Goal: Task Accomplishment & Management: Manage account settings

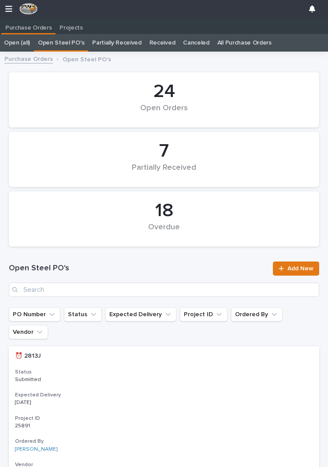
scroll to position [0, 4]
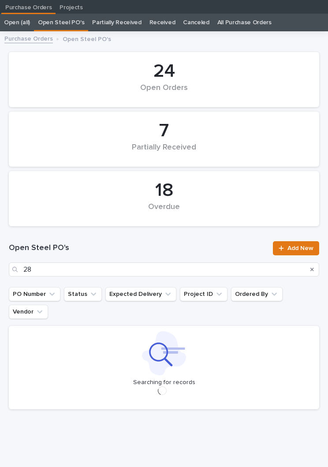
type input "2"
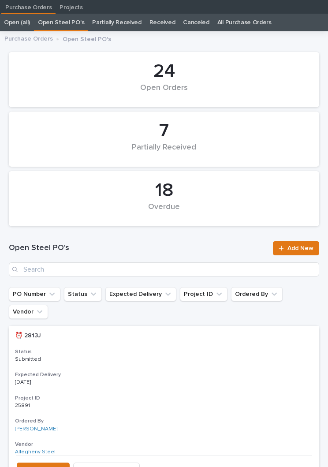
scroll to position [14, 0]
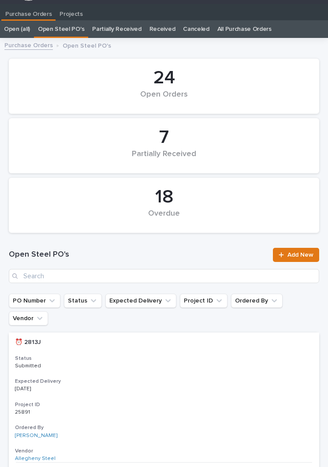
click at [192, 279] on input "Search" at bounding box center [164, 276] width 311 height 14
type input "2884"
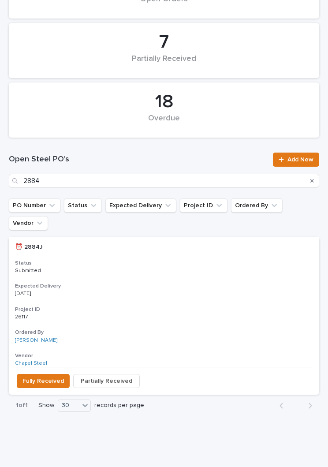
scroll to position [108, 0]
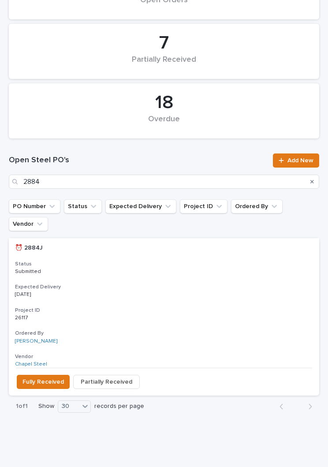
click at [178, 257] on div "⏰ 2884J ⏰ 2884J Status Submitted Expected Delivery [DATE] Project ID 26117 2611…" at bounding box center [164, 303] width 311 height 130
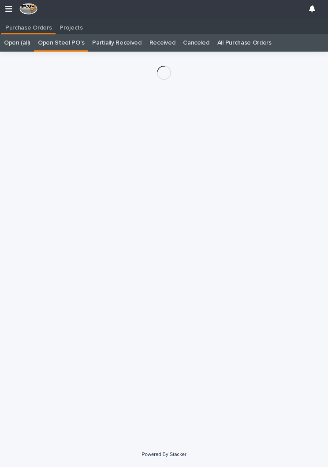
scroll to position [14, 0]
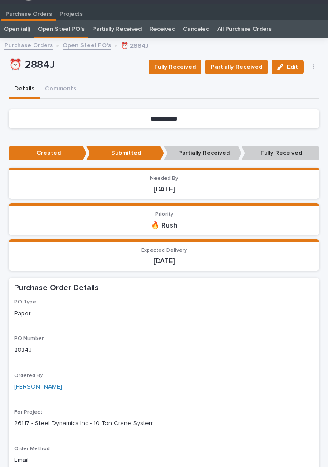
click at [189, 62] on span "Fully Received" at bounding box center [174, 67] width 41 height 11
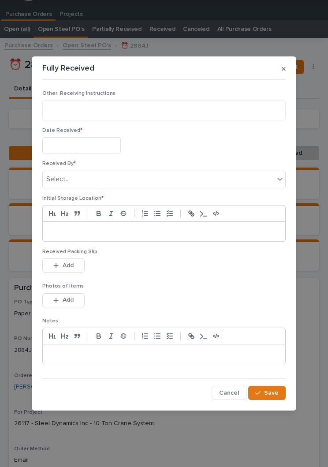
click at [92, 144] on input "text" at bounding box center [81, 145] width 79 height 16
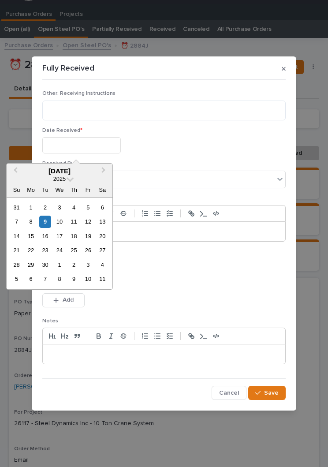
click at [33, 219] on div "8" at bounding box center [31, 222] width 12 height 12
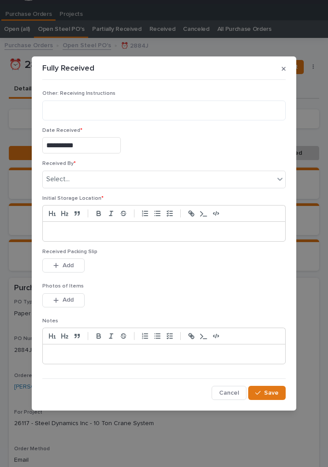
type input "**********"
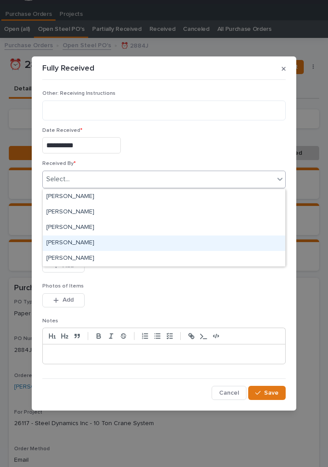
click at [91, 240] on div "[PERSON_NAME]" at bounding box center [164, 243] width 243 height 15
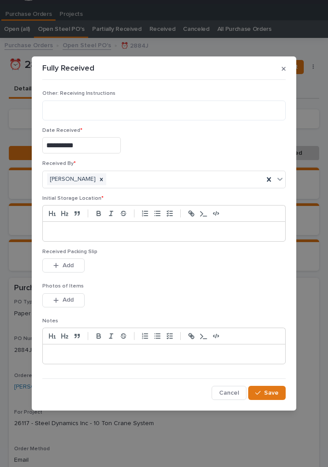
click at [148, 230] on p at bounding box center [163, 231] width 229 height 9
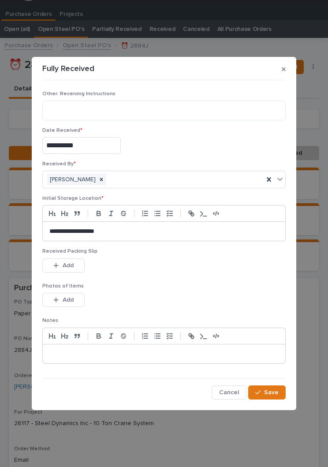
click at [174, 273] on div "This file cannot be opened Download File Add" at bounding box center [163, 267] width 243 height 18
click at [142, 298] on div "This file cannot be opened Download File Add" at bounding box center [163, 302] width 243 height 18
click at [74, 265] on button "Add" at bounding box center [63, 265] width 42 height 14
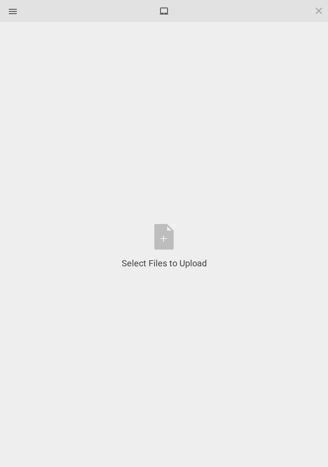
click at [170, 237] on div "Select Files to Upload or Drag and Drop, Copy and Paste Files" at bounding box center [164, 246] width 85 height 45
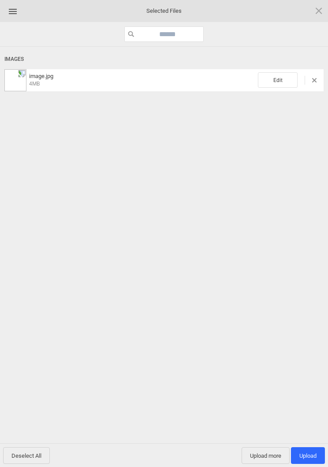
click at [282, 79] on span "Edit" at bounding box center [278, 79] width 40 height 15
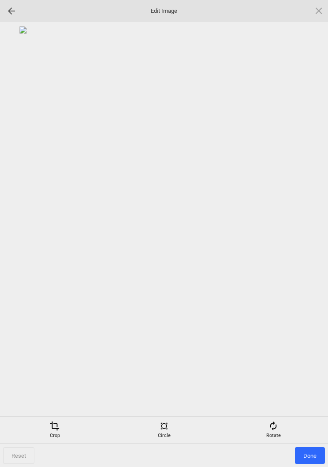
click at [283, 427] on div "Rotate" at bounding box center [273, 430] width 105 height 18
click at [311, 227] on div at bounding box center [308, 234] width 22 height 22
click at [310, 226] on div at bounding box center [308, 234] width 22 height 22
click at [309, 229] on div at bounding box center [308, 234] width 22 height 22
click at [311, 226] on div at bounding box center [308, 234] width 22 height 22
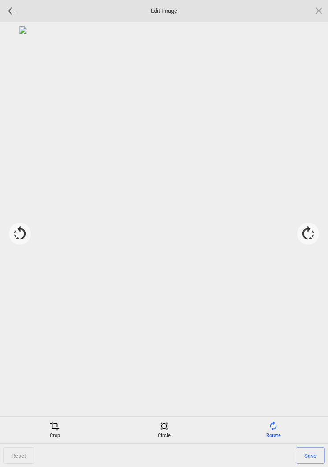
click at [61, 427] on div "Crop" at bounding box center [54, 430] width 105 height 18
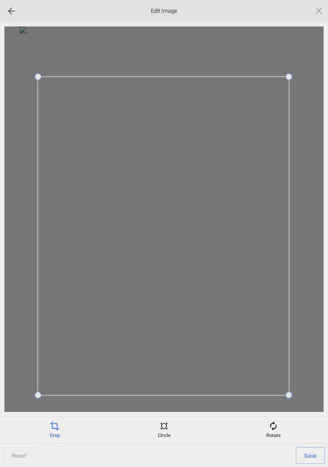
click at [314, 456] on span "Save" at bounding box center [310, 455] width 29 height 17
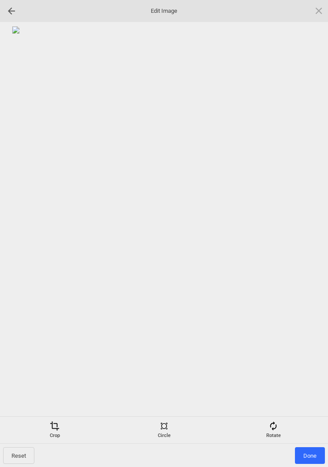
click at [309, 456] on span "Done" at bounding box center [310, 455] width 30 height 17
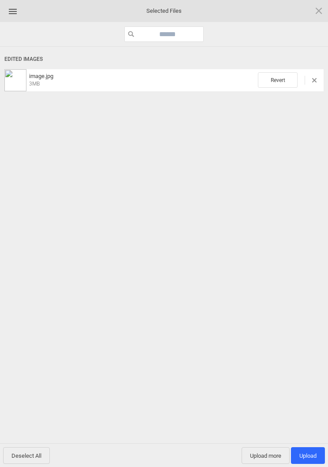
click at [313, 457] on span "Upload 1" at bounding box center [307, 456] width 17 height 7
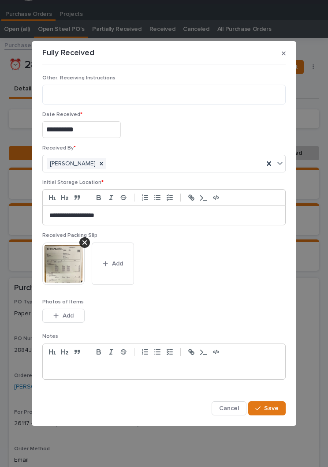
click at [271, 408] on span "Save" at bounding box center [271, 408] width 15 height 8
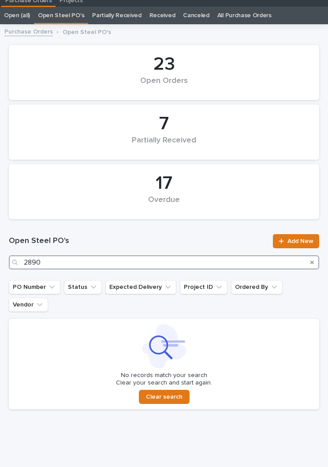
scroll to position [27, 0]
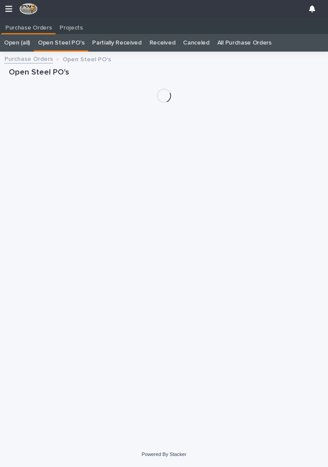
scroll to position [14, 0]
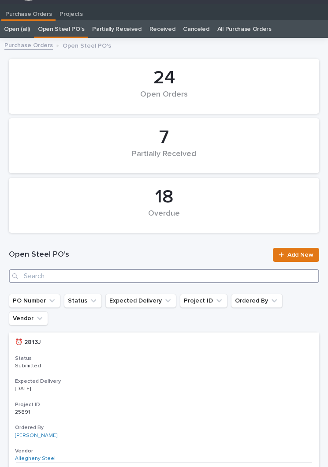
click at [208, 273] on input "Search" at bounding box center [164, 276] width 311 height 14
type input "2890"
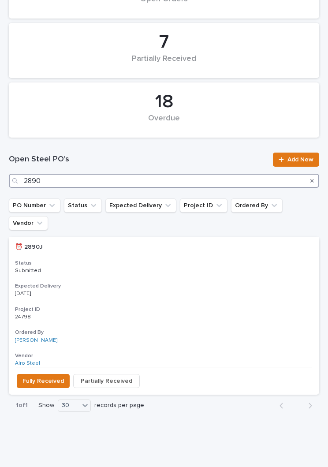
scroll to position [108, 0]
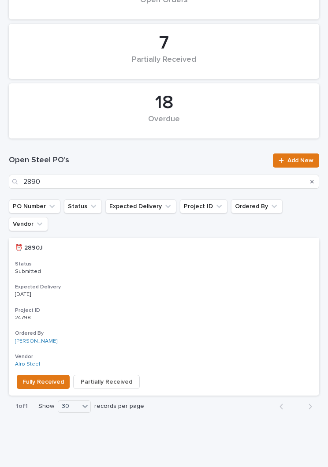
click at [43, 269] on p "Submitted" at bounding box center [52, 272] width 74 height 6
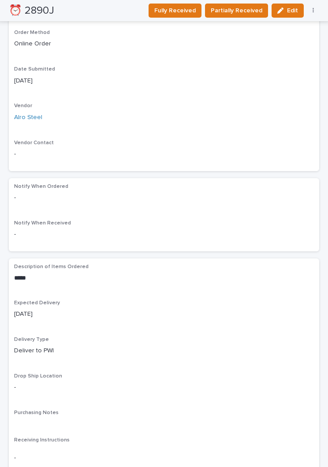
scroll to position [457, 0]
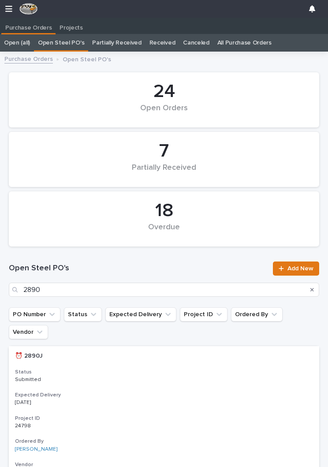
click at [286, 415] on h3 "Project ID" at bounding box center [164, 418] width 298 height 7
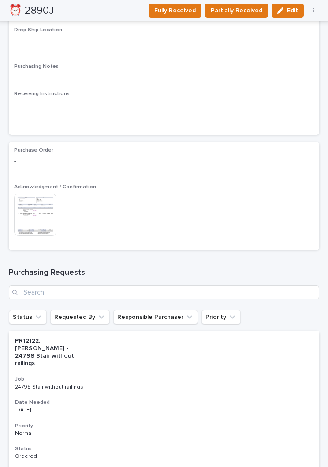
scroll to position [776, 0]
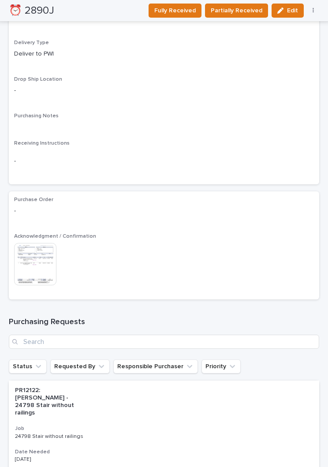
click at [109, 262] on div "This file cannot be opened Download File" at bounding box center [164, 265] width 300 height 44
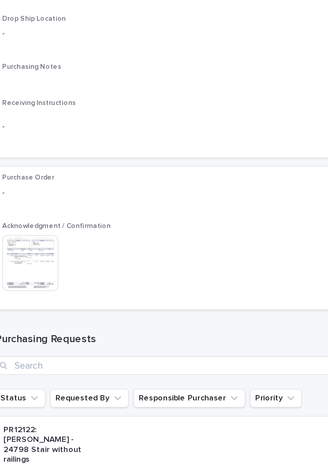
scroll to position [727, 0]
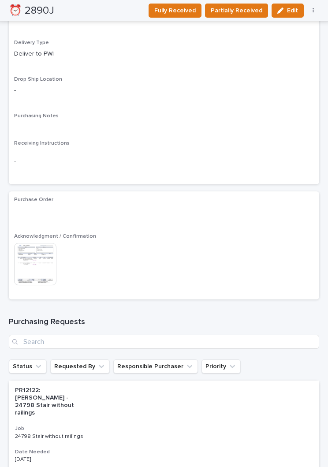
click at [248, 5] on button "Partially Received" at bounding box center [236, 11] width 63 height 14
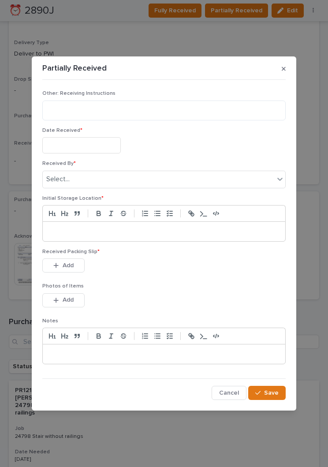
click at [106, 145] on input "text" at bounding box center [81, 145] width 79 height 16
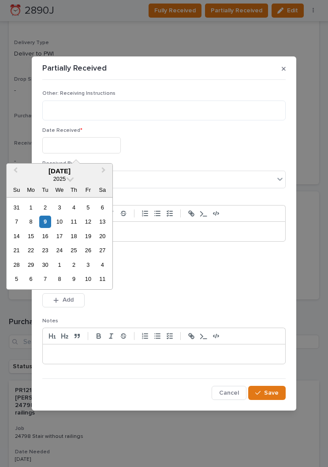
click at [35, 216] on div "8" at bounding box center [31, 222] width 12 height 12
type input "**********"
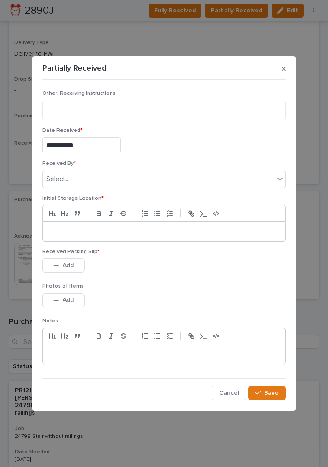
click at [99, 135] on div "**********" at bounding box center [163, 144] width 243 height 34
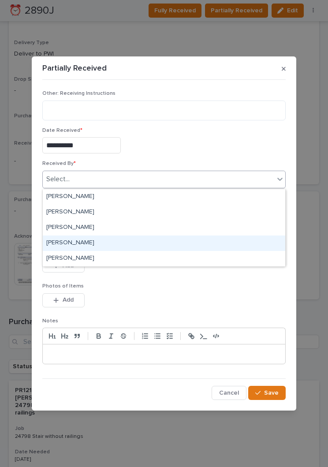
click at [116, 241] on div "[PERSON_NAME]" at bounding box center [164, 243] width 243 height 15
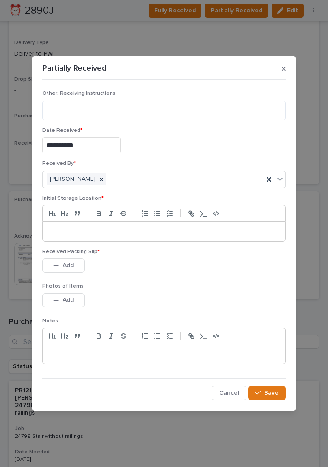
click at [182, 230] on p at bounding box center [163, 231] width 229 height 9
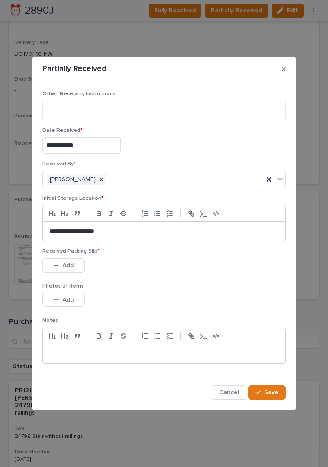
click at [198, 277] on div "Received Packing Slip * This file cannot be opened Download File Add" at bounding box center [163, 265] width 243 height 34
click at [219, 263] on div "This file cannot be opened Download File Add" at bounding box center [163, 267] width 243 height 18
click at [74, 262] on button "Add" at bounding box center [63, 265] width 42 height 14
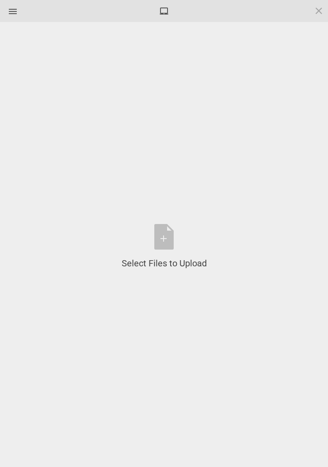
click at [175, 241] on div "Select Files to Upload or Drag and Drop, Copy and Paste Files" at bounding box center [164, 246] width 85 height 45
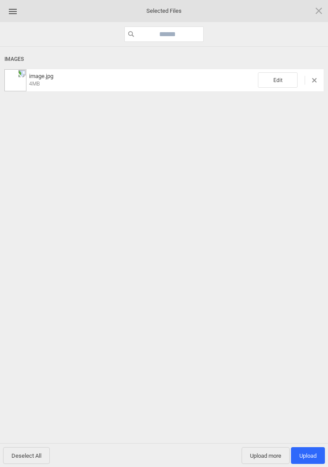
click at [268, 84] on span "Edit" at bounding box center [278, 79] width 40 height 15
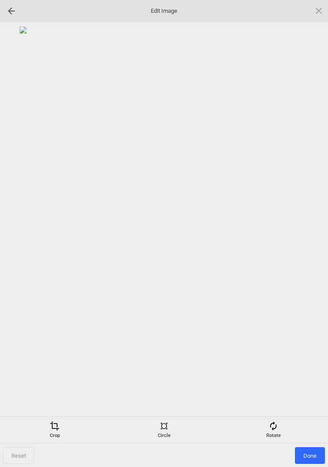
click at [270, 438] on div "Rotate" at bounding box center [273, 430] width 105 height 18
click at [307, 238] on div at bounding box center [308, 234] width 22 height 22
click at [307, 237] on div at bounding box center [308, 234] width 22 height 22
click at [311, 236] on div at bounding box center [308, 234] width 22 height 22
click at [310, 239] on div at bounding box center [308, 234] width 22 height 22
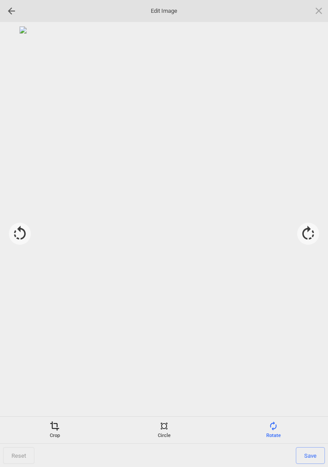
click at [67, 427] on div "Crop" at bounding box center [54, 430] width 105 height 18
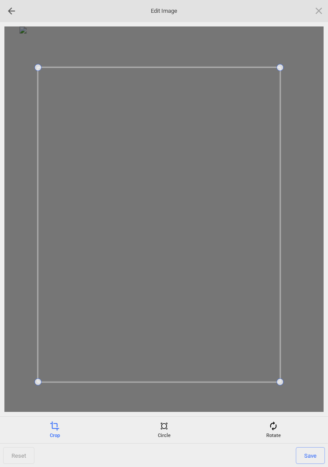
click at [313, 455] on span "Save" at bounding box center [310, 455] width 29 height 17
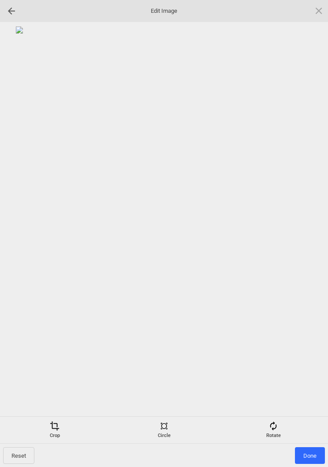
click at [314, 457] on span "Done" at bounding box center [310, 455] width 30 height 17
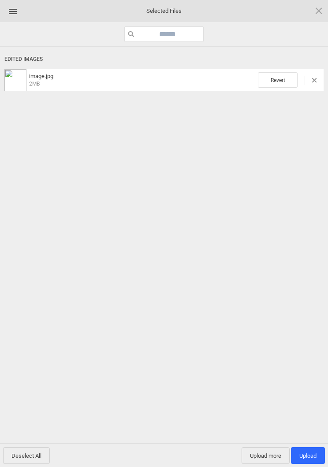
click at [312, 456] on span "Upload 1" at bounding box center [307, 456] width 17 height 7
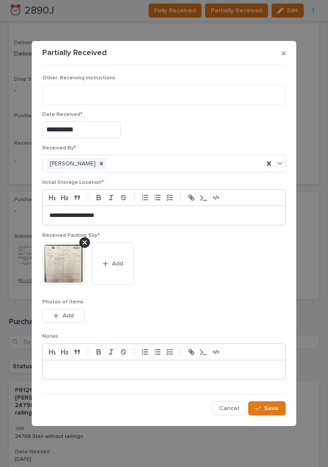
click at [268, 407] on span "Save" at bounding box center [271, 408] width 15 height 8
